Goal: Information Seeking & Learning: Find specific page/section

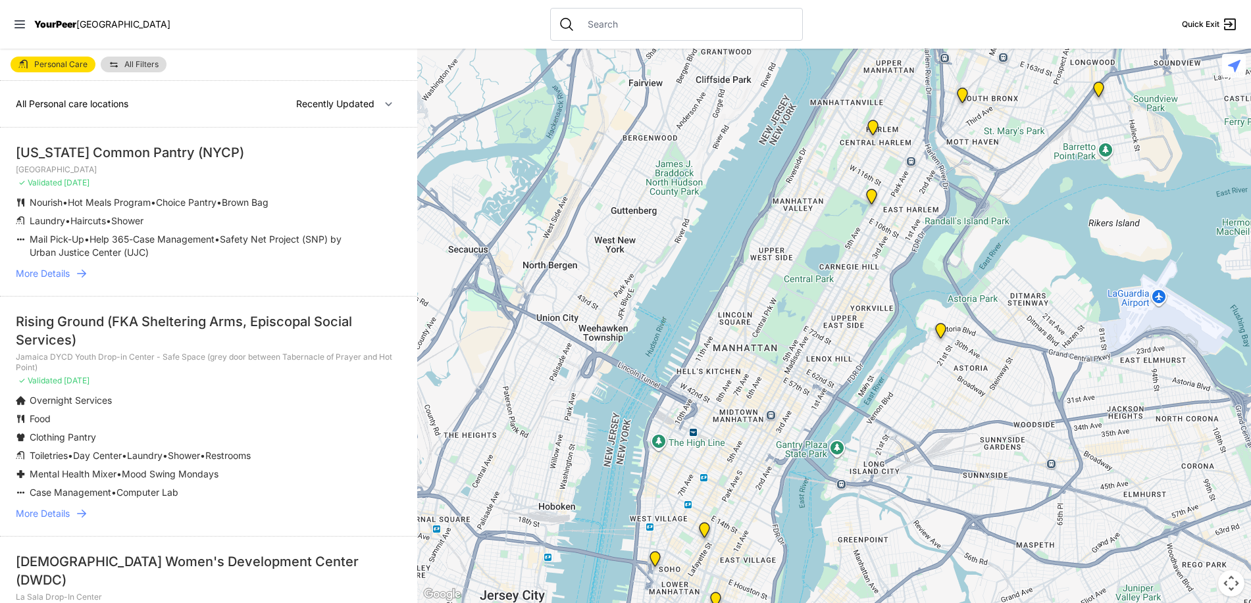
select select "nearby"
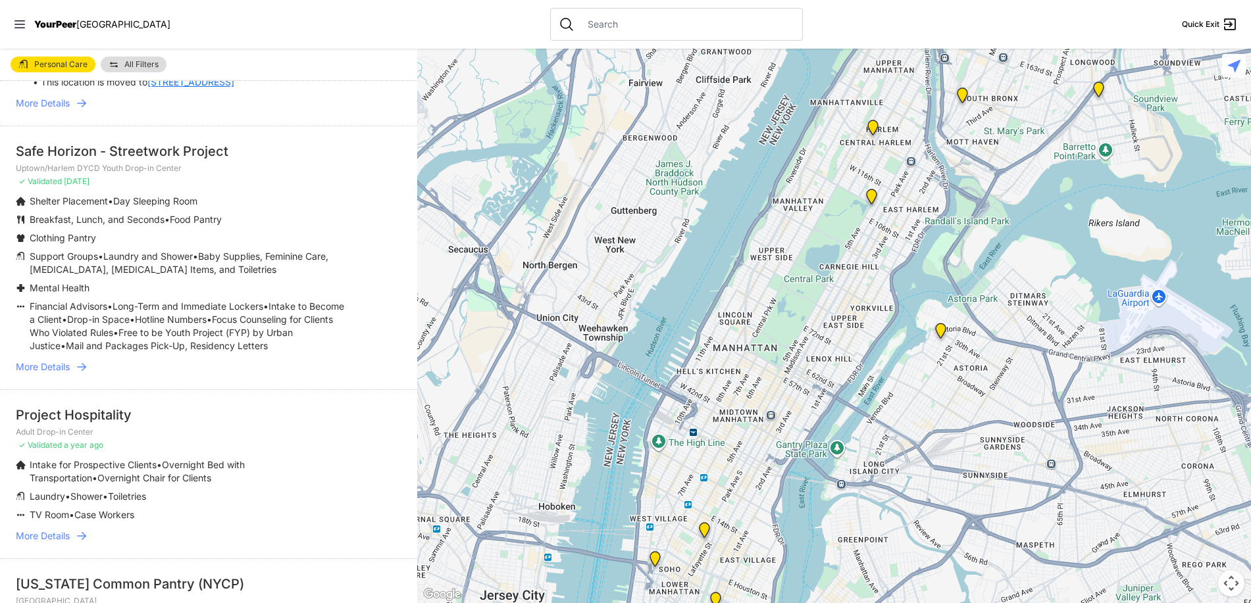
scroll to position [329, 0]
drag, startPoint x: 116, startPoint y: 194, endPoint x: 280, endPoint y: 193, distance: 163.2
click at [280, 193] on li "Shelter Placement • Day Sleeping Room" at bounding box center [182, 199] width 333 height 13
click at [286, 183] on li "Safe Horizon - Streetwork Project Uptown/[GEOGRAPHIC_DATA] DYCD Youth Drop-in C…" at bounding box center [208, 256] width 417 height 264
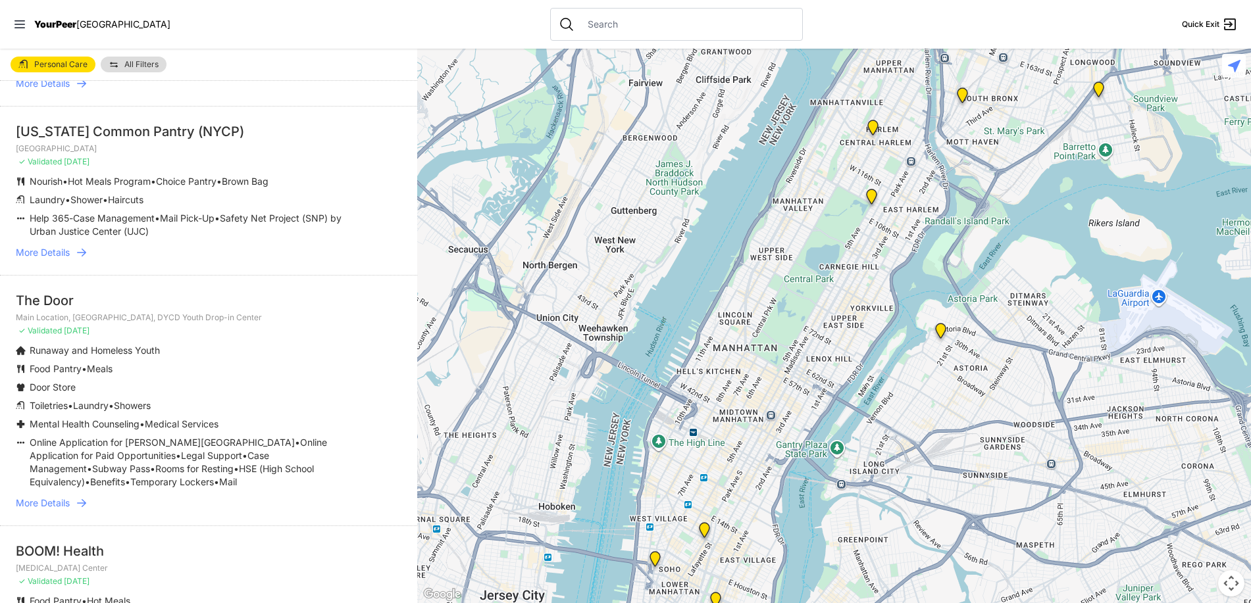
scroll to position [658, 0]
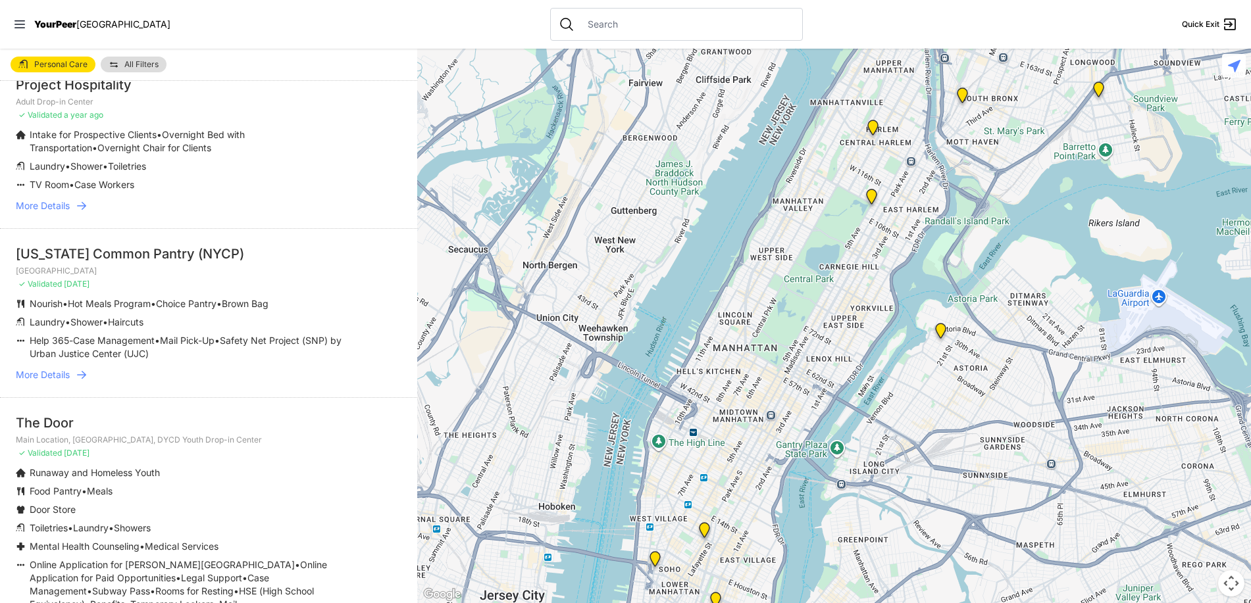
click at [61, 382] on span "More Details" at bounding box center [43, 374] width 54 height 13
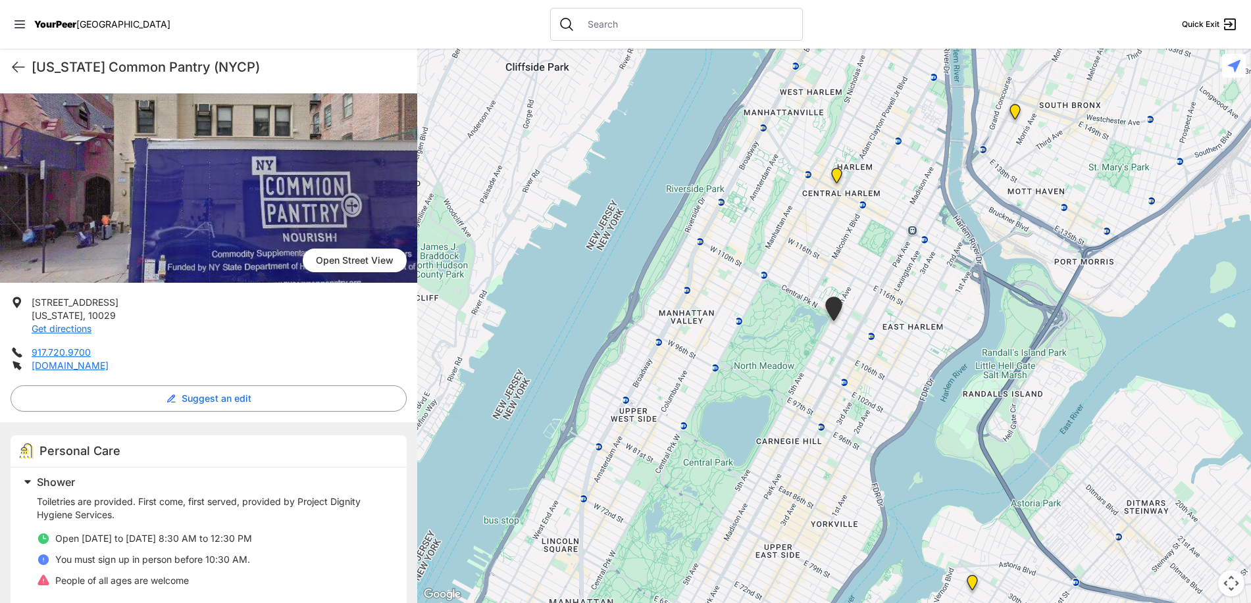
scroll to position [132, 0]
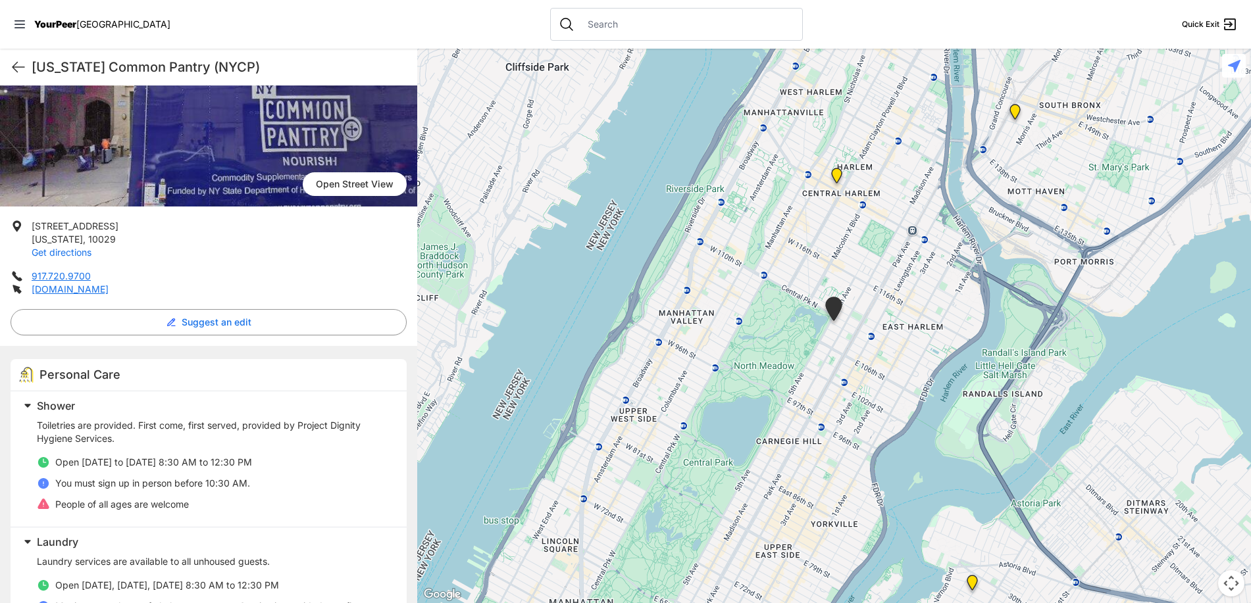
click at [64, 248] on link "Get directions" at bounding box center [62, 252] width 60 height 11
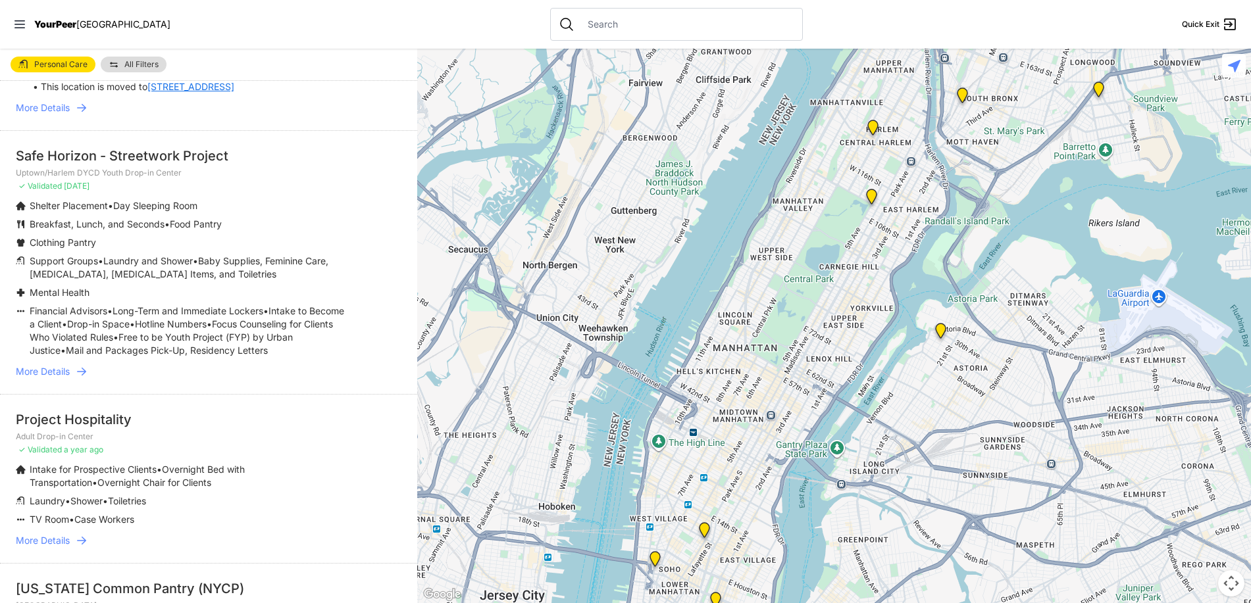
scroll to position [329, 0]
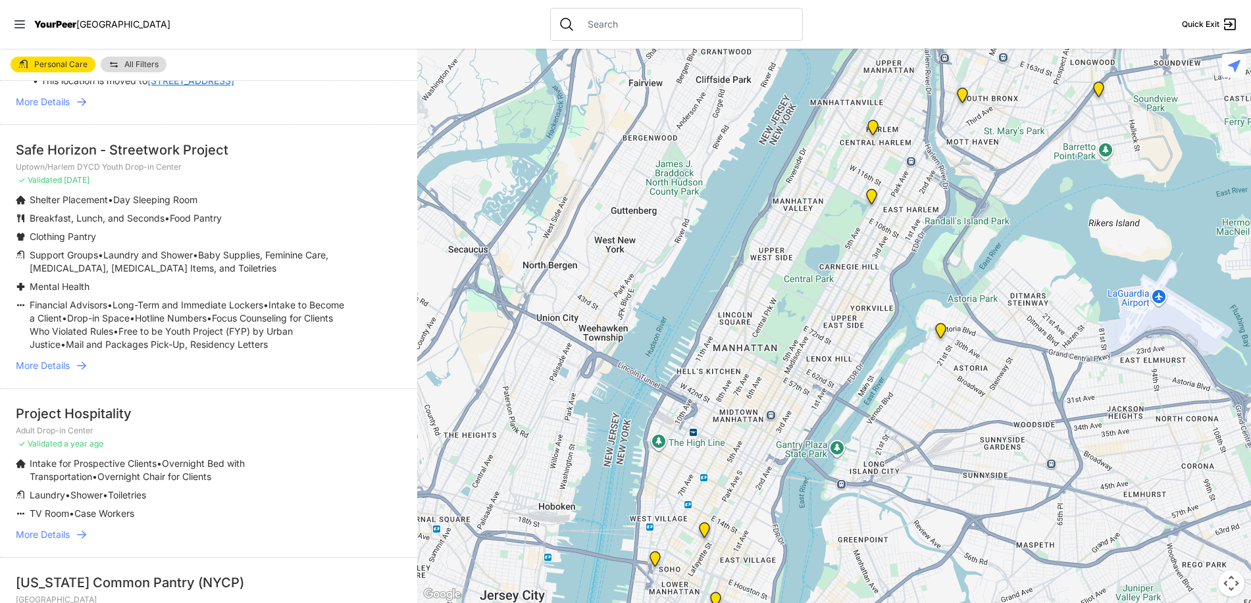
click at [68, 372] on span "More Details" at bounding box center [43, 365] width 54 height 13
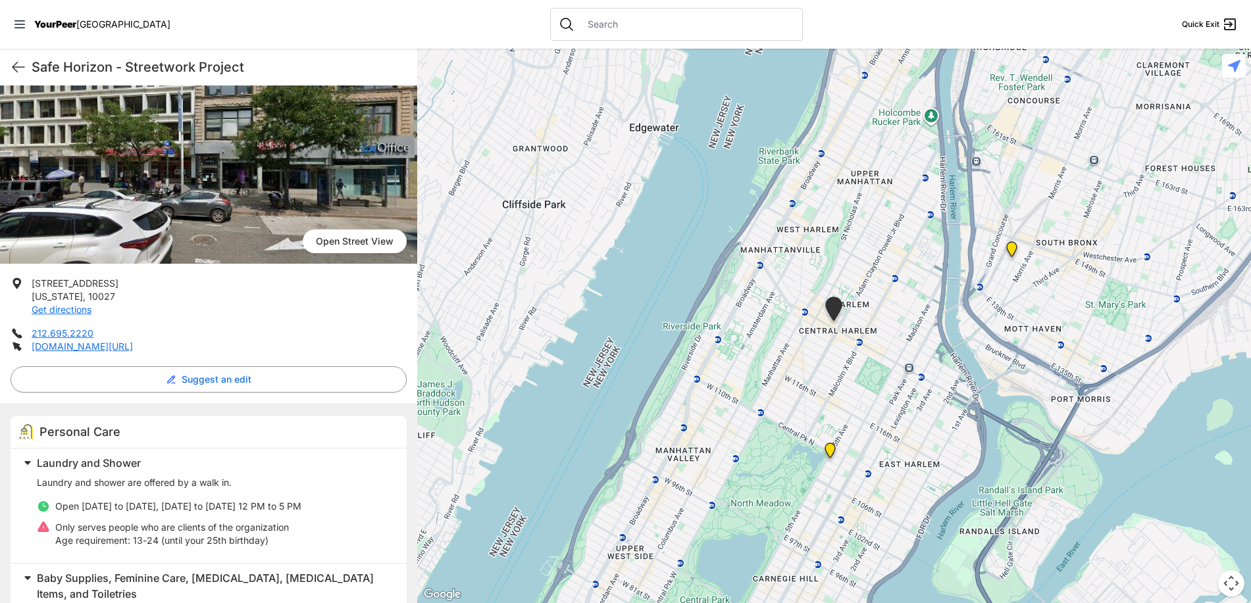
scroll to position [66, 0]
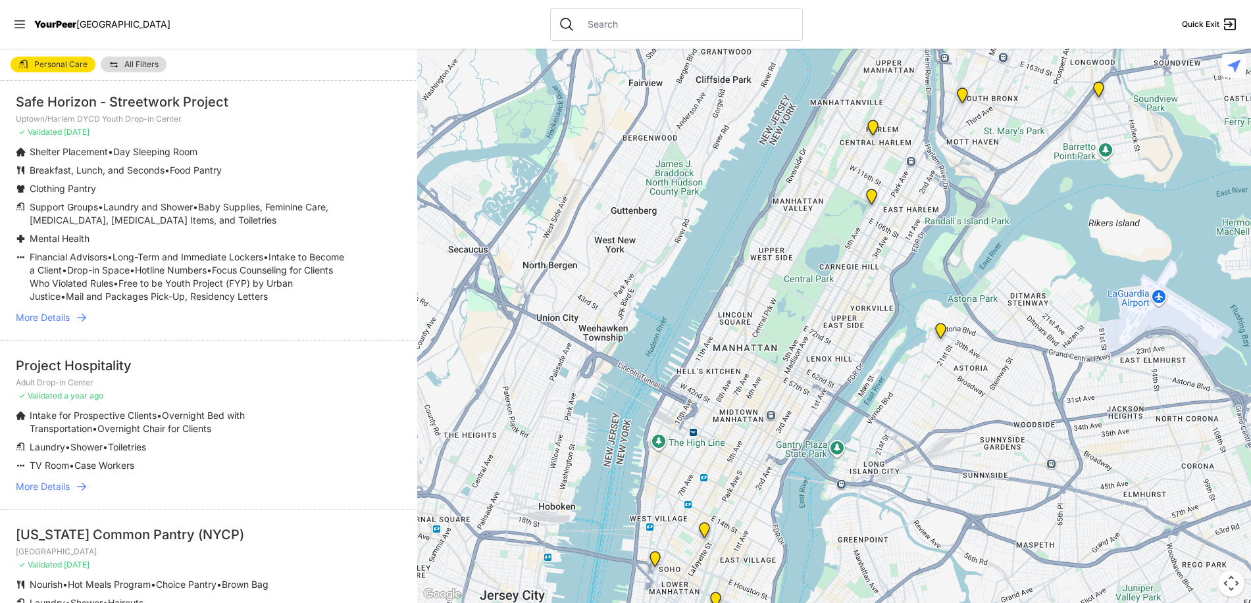
scroll to position [461, 0]
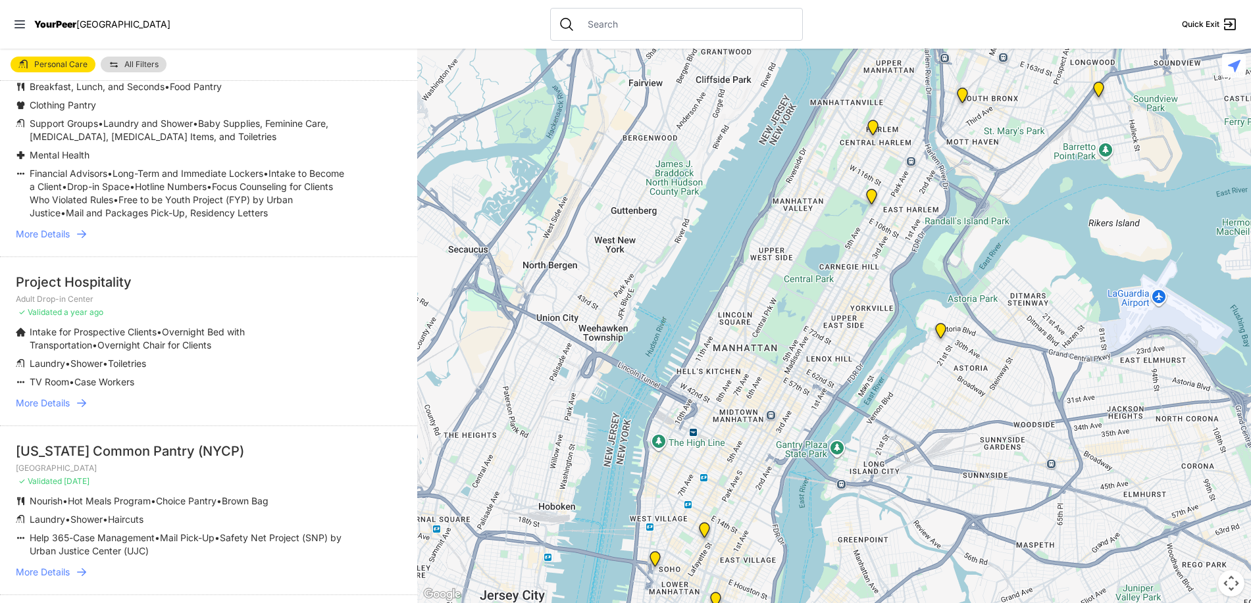
click at [64, 410] on span "More Details" at bounding box center [43, 403] width 54 height 13
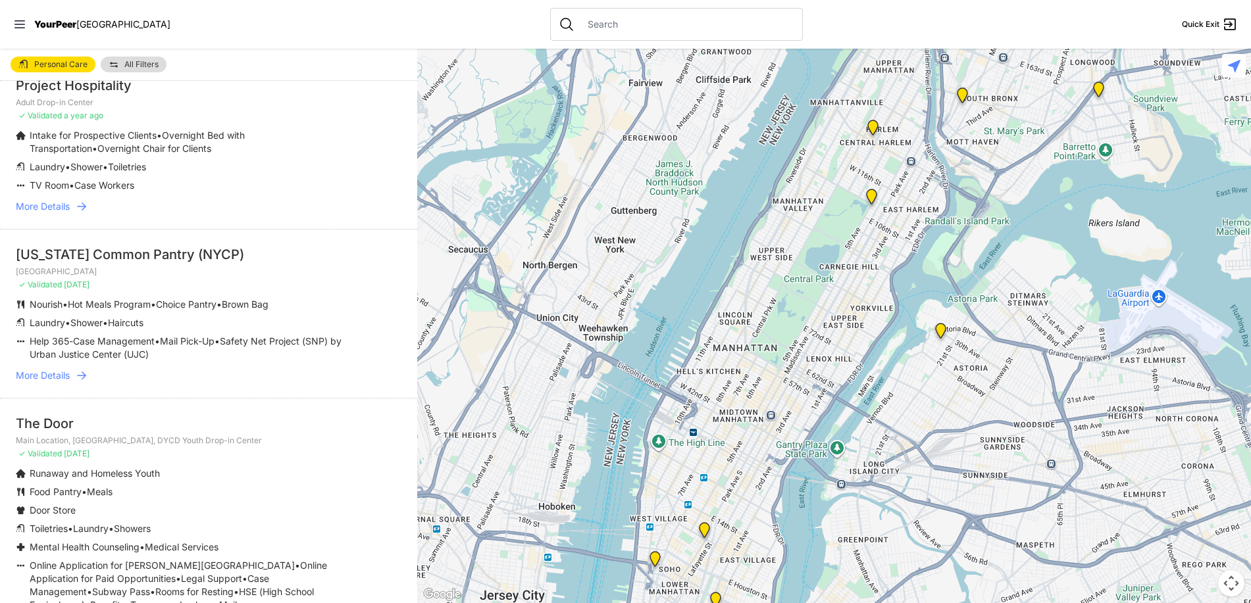
scroll to position [658, 0]
click at [58, 380] on span "More Details" at bounding box center [43, 374] width 54 height 13
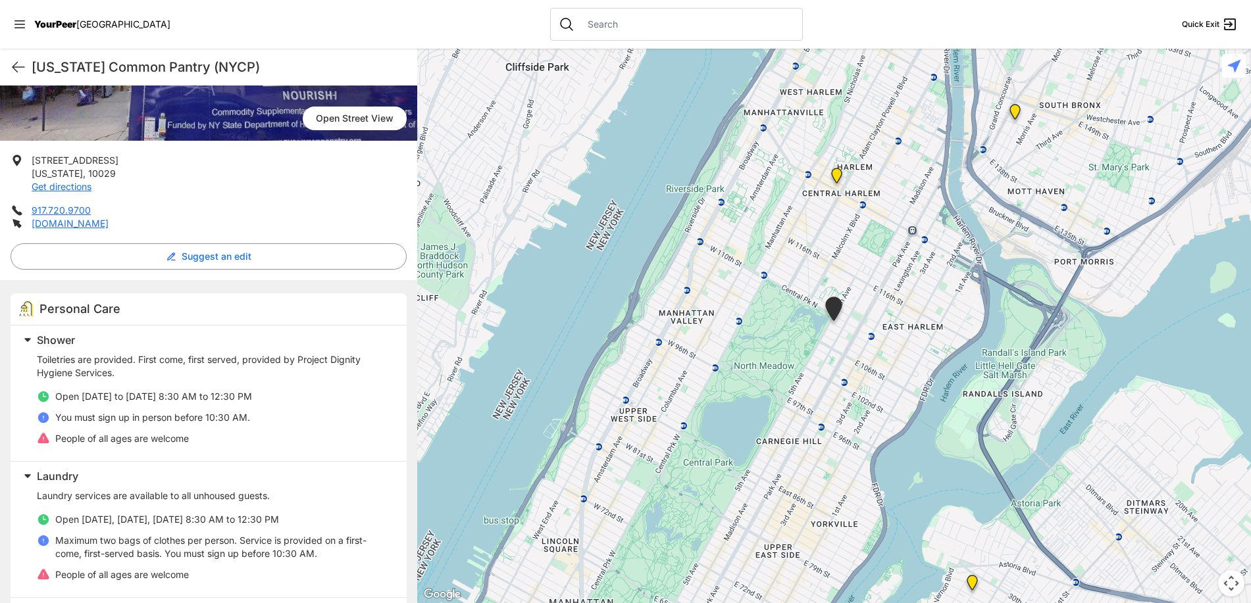
scroll to position [132, 0]
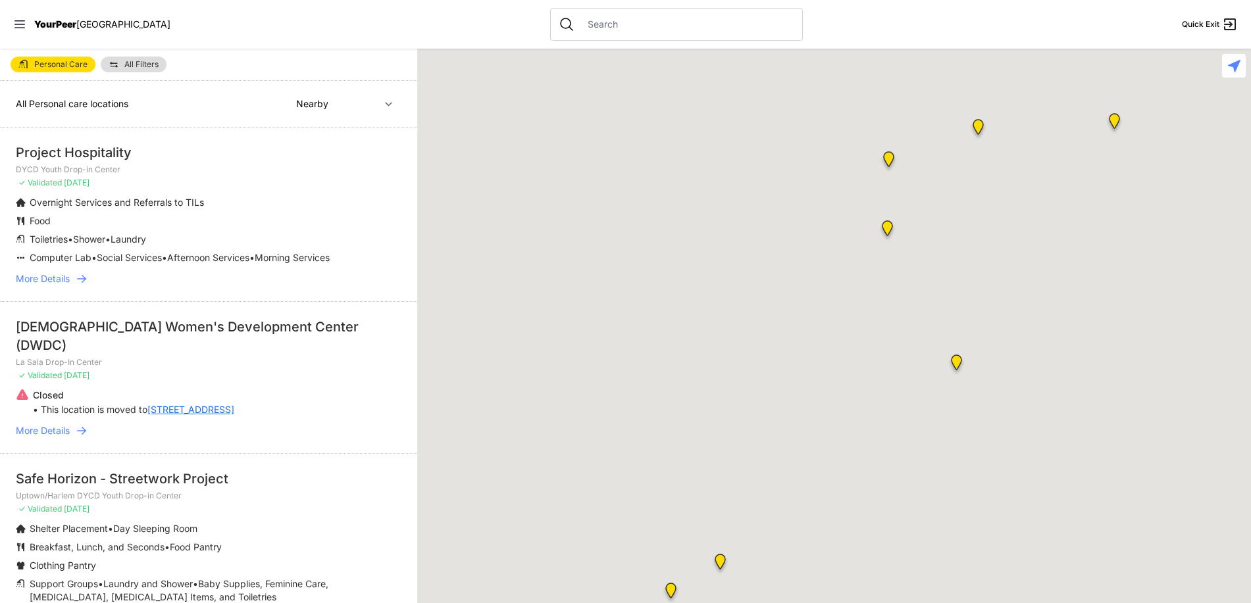
select select "recentlyUpdated"
